Goal: Information Seeking & Learning: Learn about a topic

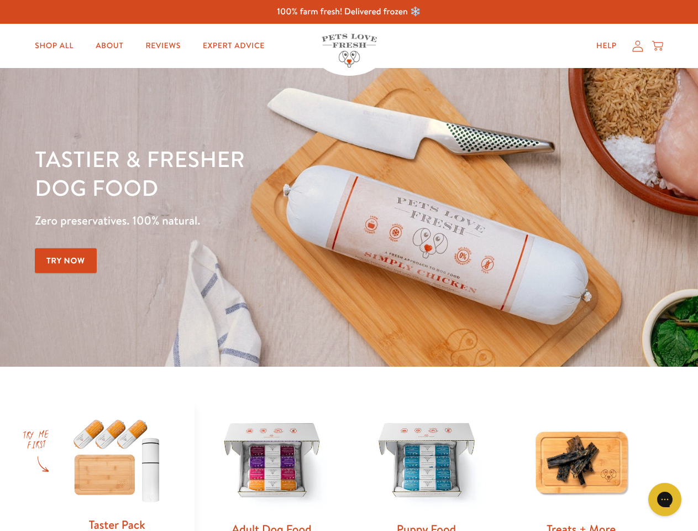
click at [349, 265] on div "Tastier & fresher dog food Zero preservatives. 100% natural. Try Now" at bounding box center [244, 217] width 419 height 146
click at [665, 499] on icon "Gorgias live chat" at bounding box center [664, 498] width 10 height 10
